Goal: Go to known website: Go to known website

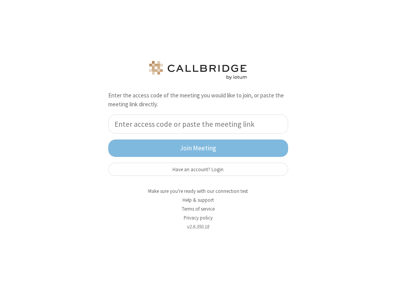
click at [321, 215] on div "Enter the access code of the meeting you would like to join, or paste the meeti…" at bounding box center [198, 143] width 396 height 286
click at [236, 164] on button "Have an account? Login" at bounding box center [198, 169] width 180 height 13
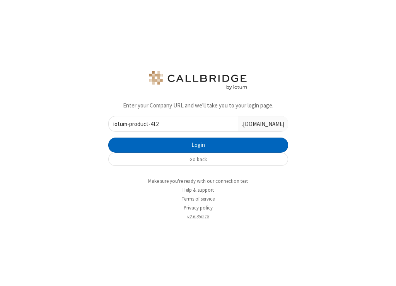
type input "iotum-product-412"
click at [174, 147] on button "Login" at bounding box center [198, 145] width 180 height 15
